Goal: Understand process/instructions

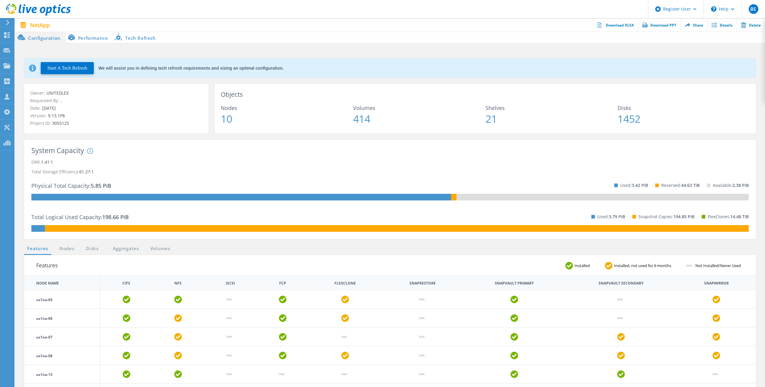
click at [97, 40] on li "Performance" at bounding box center [88, 37] width 47 height 12
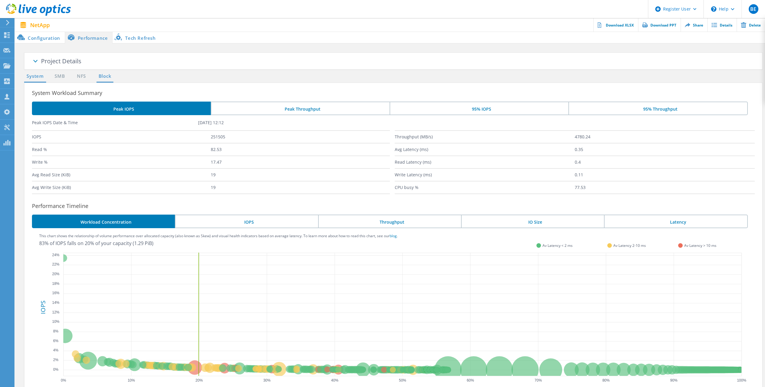
click at [106, 77] on link "Block" at bounding box center [105, 77] width 17 height 8
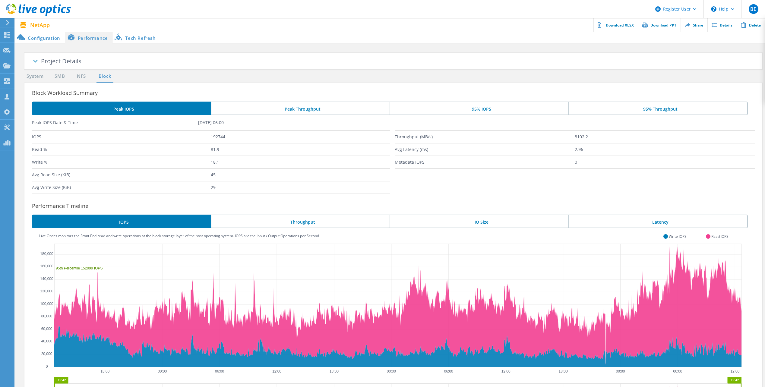
click at [140, 38] on li "Tech Refresh" at bounding box center [136, 37] width 48 height 12
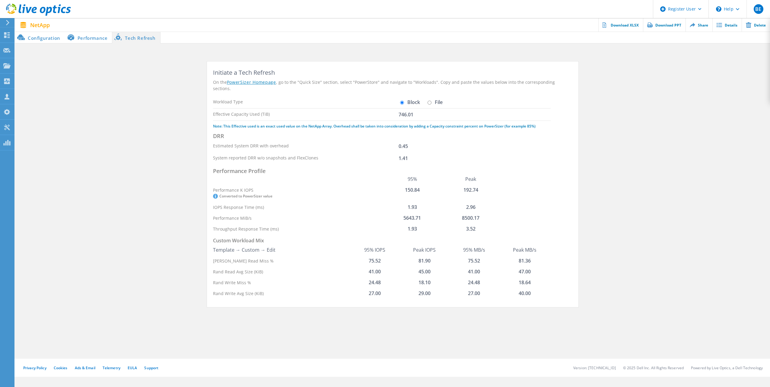
click at [427, 101] on input "File" at bounding box center [429, 103] width 4 height 4
radio input "true"
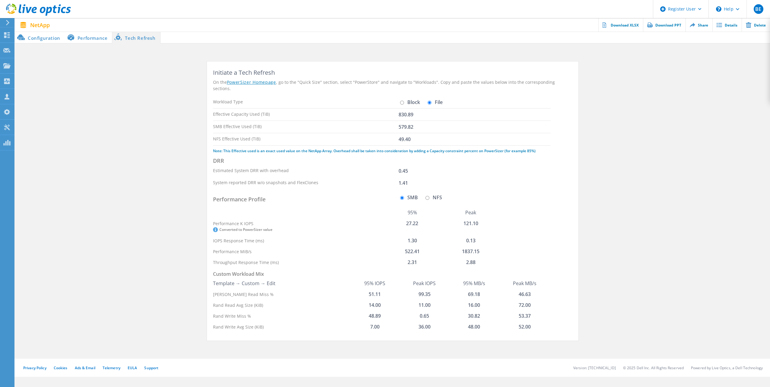
click at [400, 101] on input "Block" at bounding box center [402, 103] width 4 height 4
radio input "true"
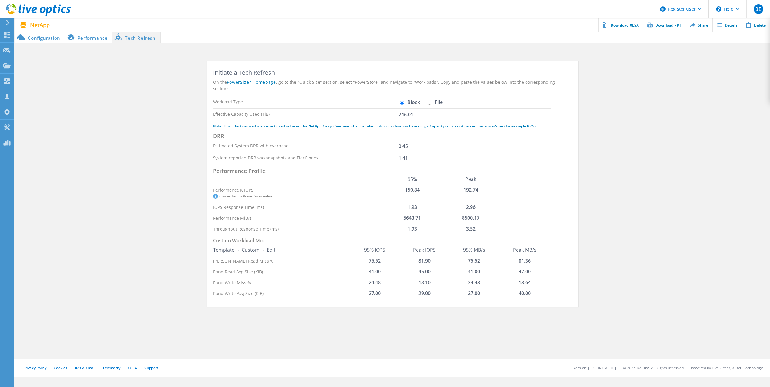
click at [427, 101] on input "File" at bounding box center [429, 103] width 4 height 4
radio input "true"
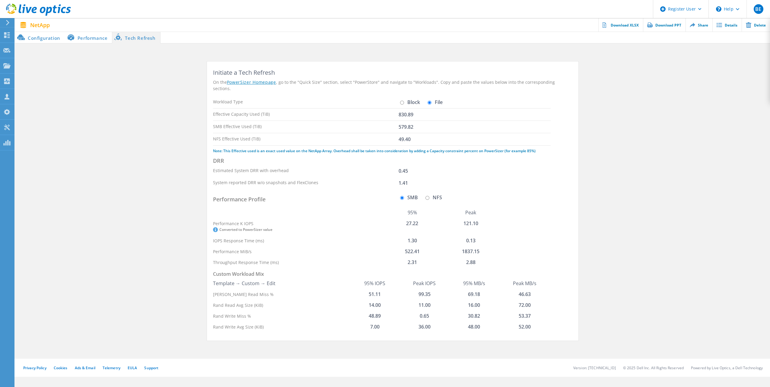
click at [400, 101] on input "Block" at bounding box center [402, 103] width 4 height 4
radio input "true"
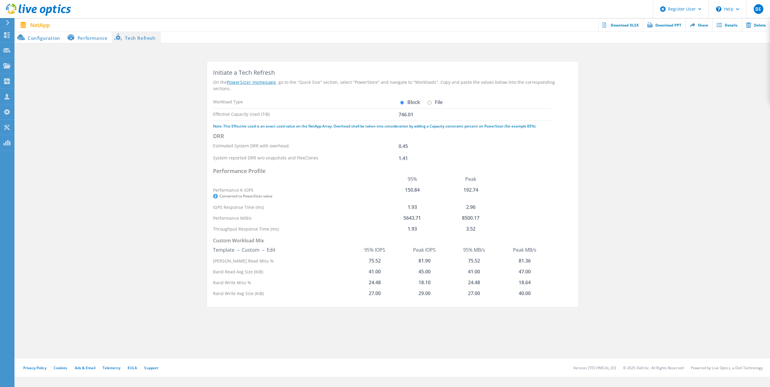
click at [427, 101] on input "File" at bounding box center [429, 103] width 4 height 4
radio input "true"
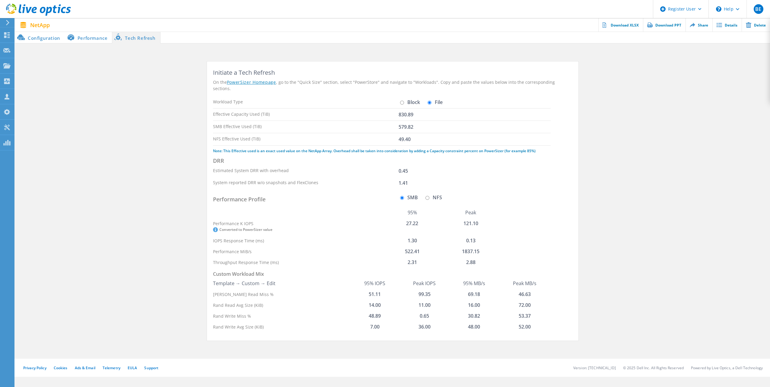
click at [400, 101] on input "Block" at bounding box center [402, 103] width 4 height 4
radio input "true"
radio input "false"
